Goal: Check status: Check status

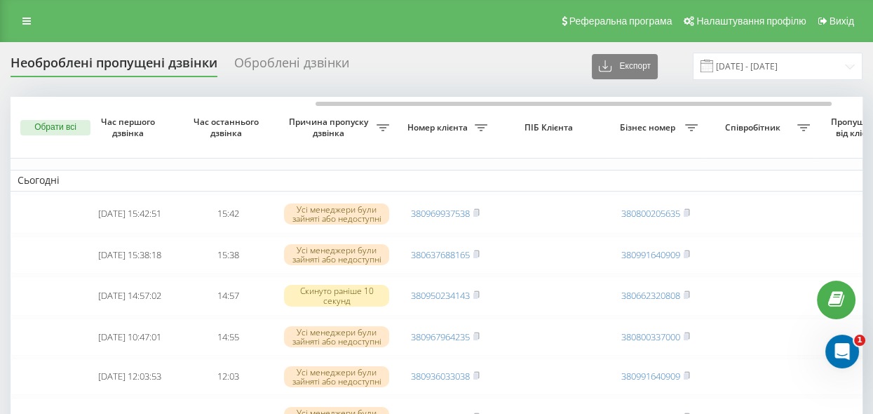
scroll to position [0, 190]
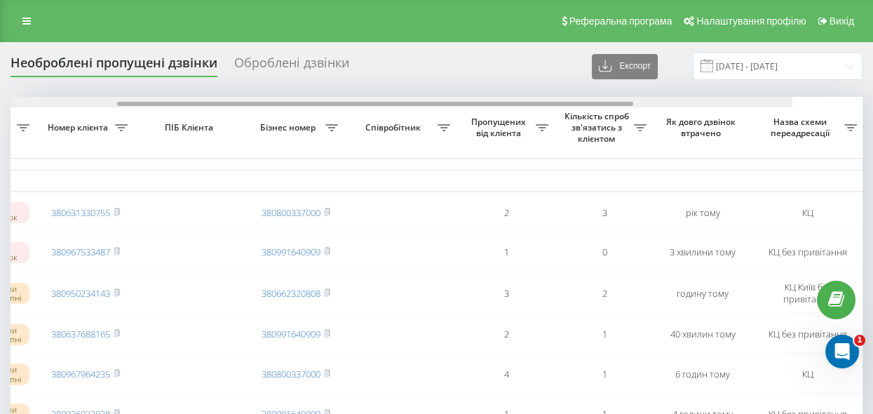
scroll to position [0, 385]
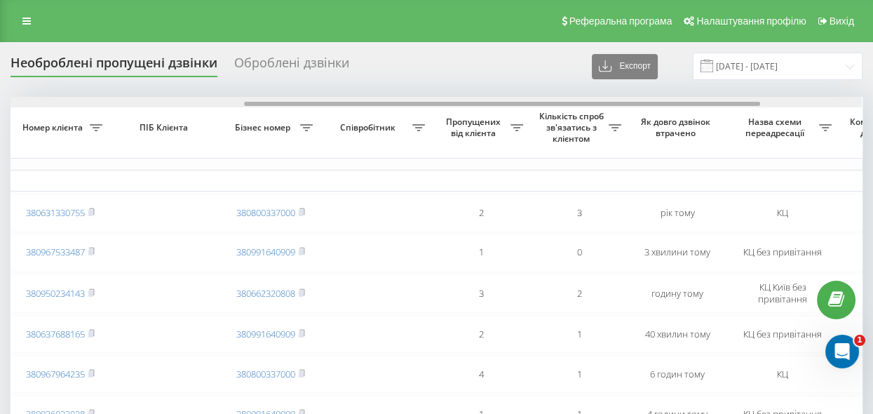
drag, startPoint x: 305, startPoint y: 104, endPoint x: 539, endPoint y: 143, distance: 237.6
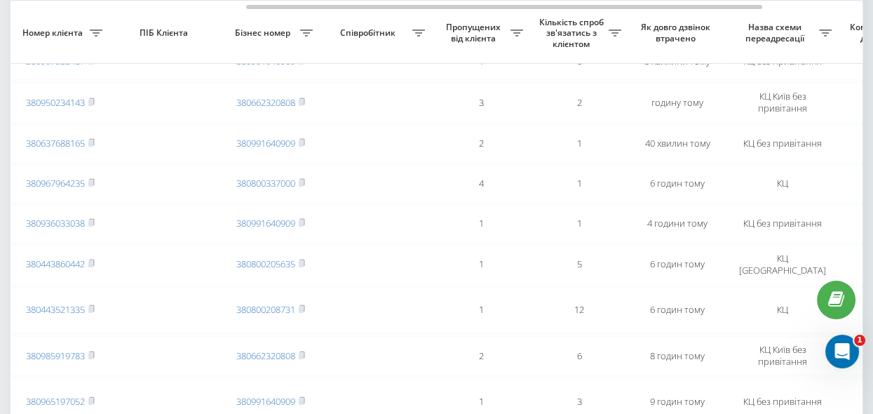
scroll to position [64, 0]
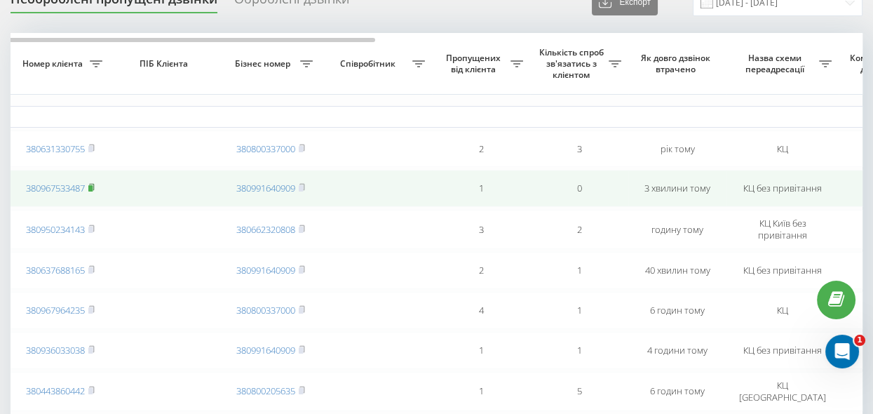
click at [93, 188] on rect at bounding box center [90, 188] width 4 height 6
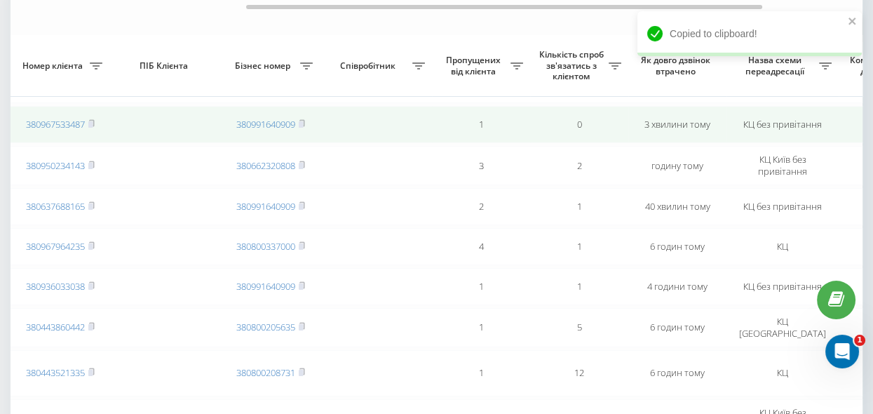
scroll to position [191, 0]
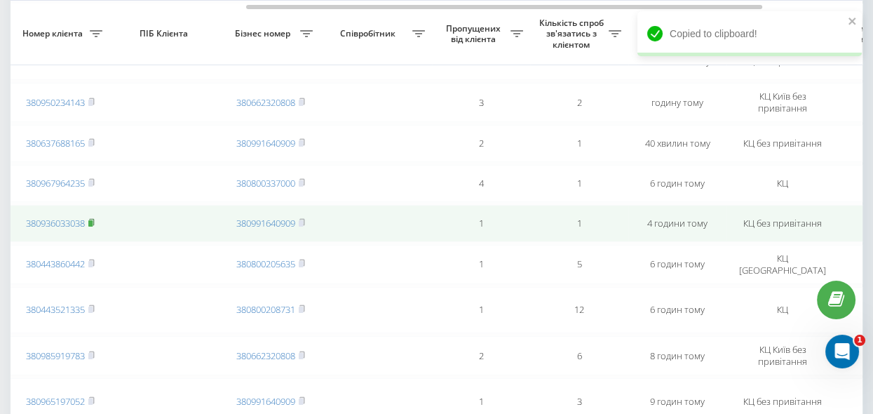
click at [92, 227] on rect at bounding box center [90, 223] width 4 height 6
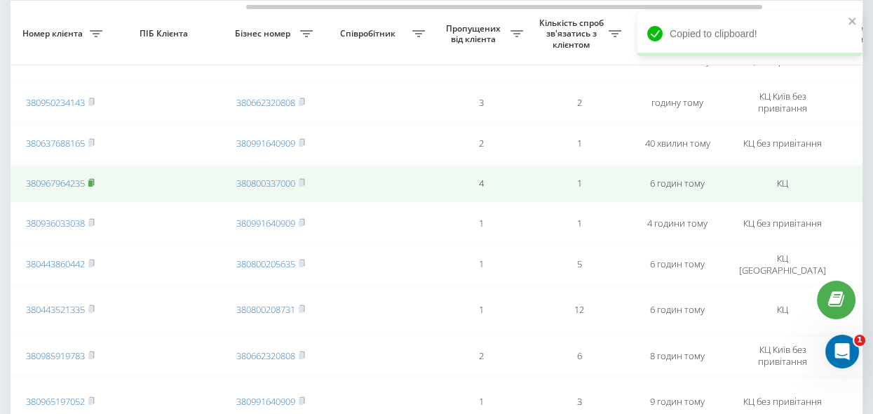
click at [93, 187] on rect at bounding box center [90, 183] width 4 height 6
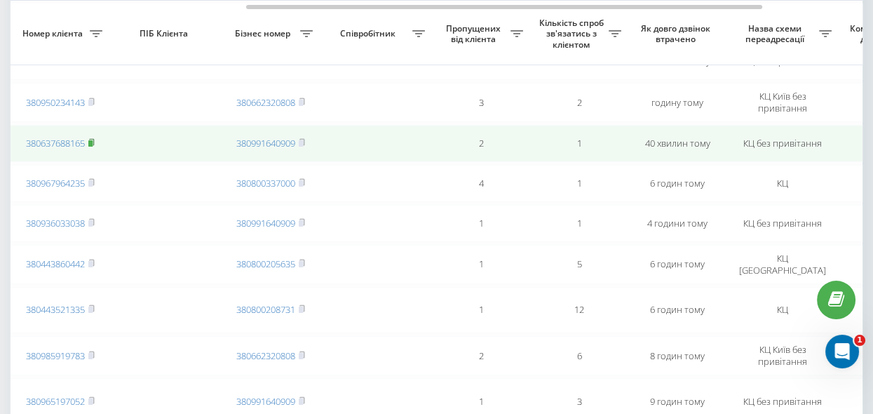
click at [91, 143] on rect at bounding box center [90, 143] width 4 height 6
